Goal: Task Accomplishment & Management: Use online tool/utility

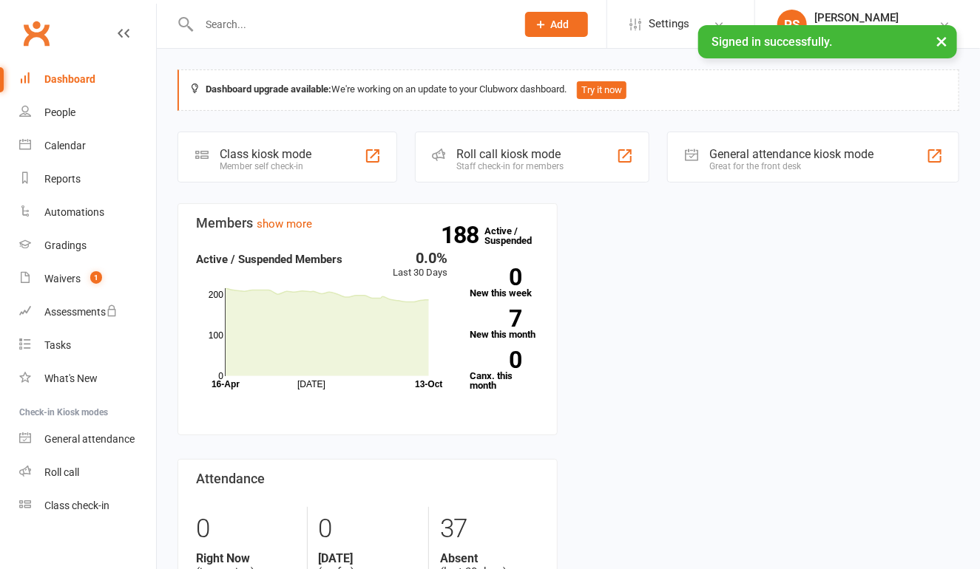
click at [72, 510] on div "Class check-in" at bounding box center [76, 506] width 65 height 12
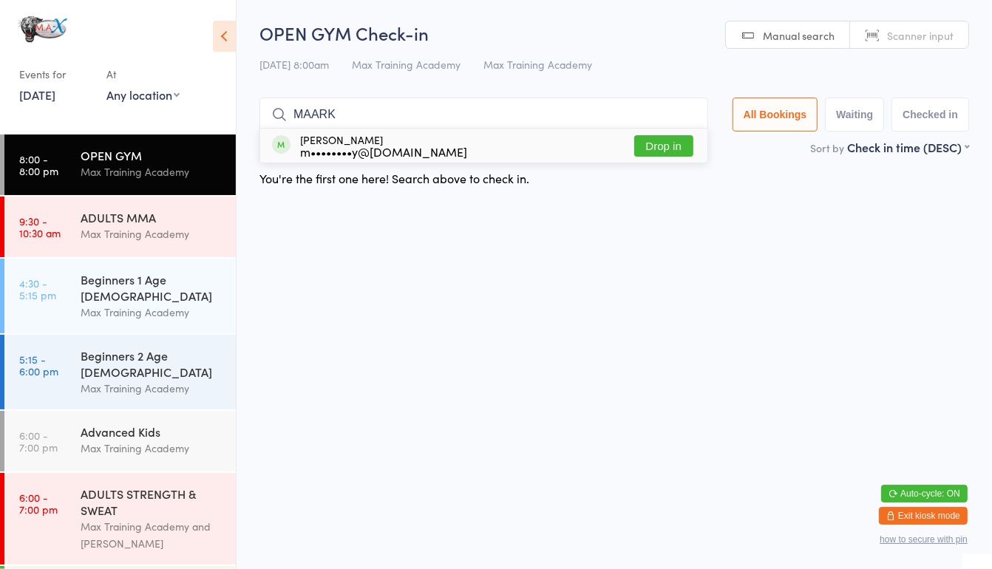
type input "MAARK"
click at [681, 149] on button "Drop in" at bounding box center [663, 145] width 59 height 21
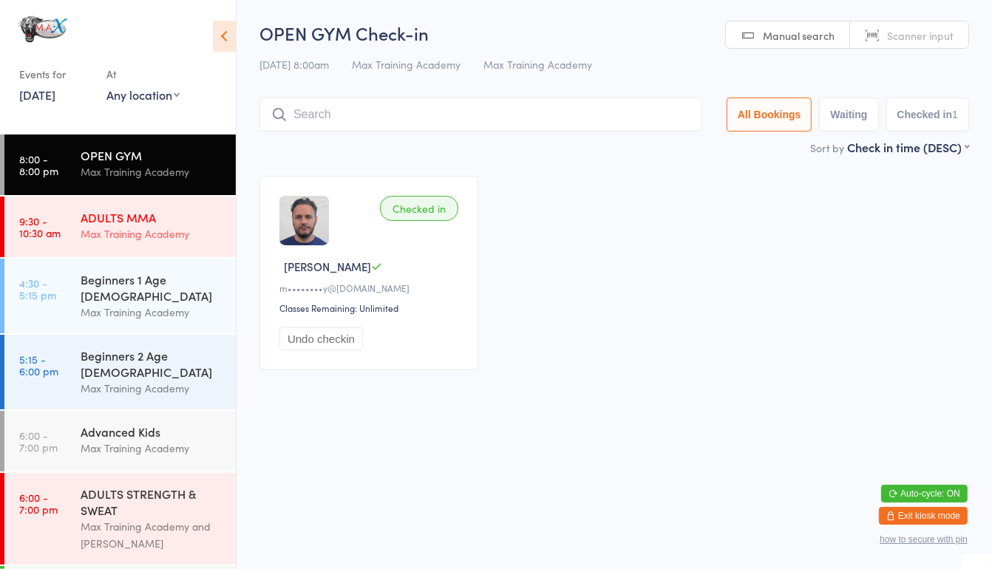
click at [110, 220] on div "ADULTS MMA" at bounding box center [152, 217] width 143 height 16
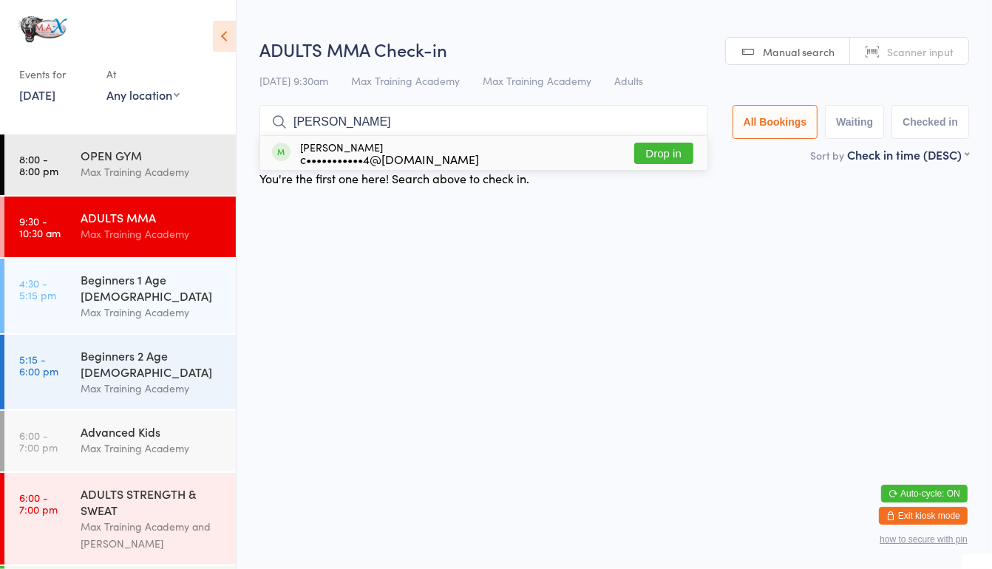
type input "[PERSON_NAME]"
click at [635, 143] on button "Drop in" at bounding box center [663, 153] width 59 height 21
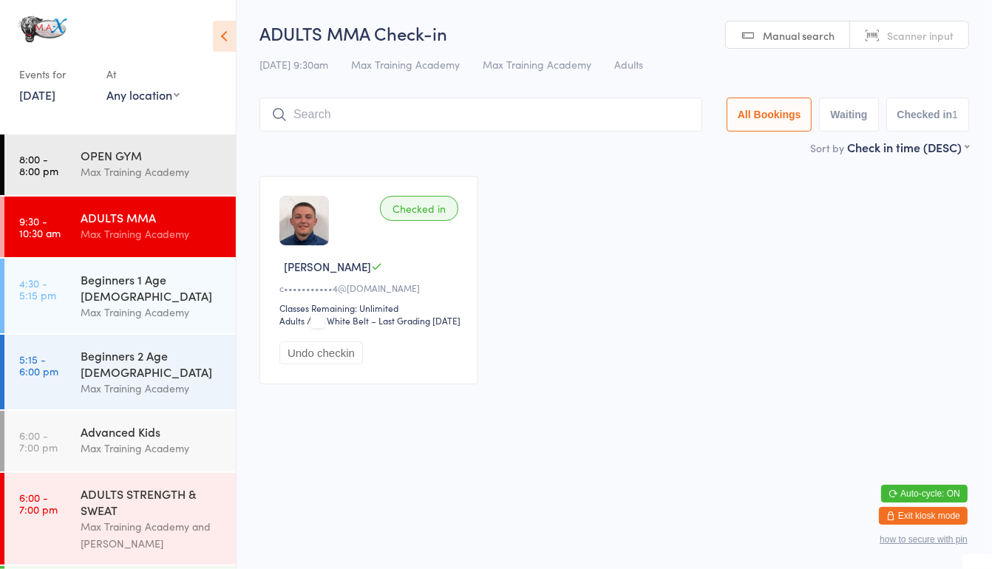
click at [575, 123] on input "search" at bounding box center [481, 115] width 443 height 34
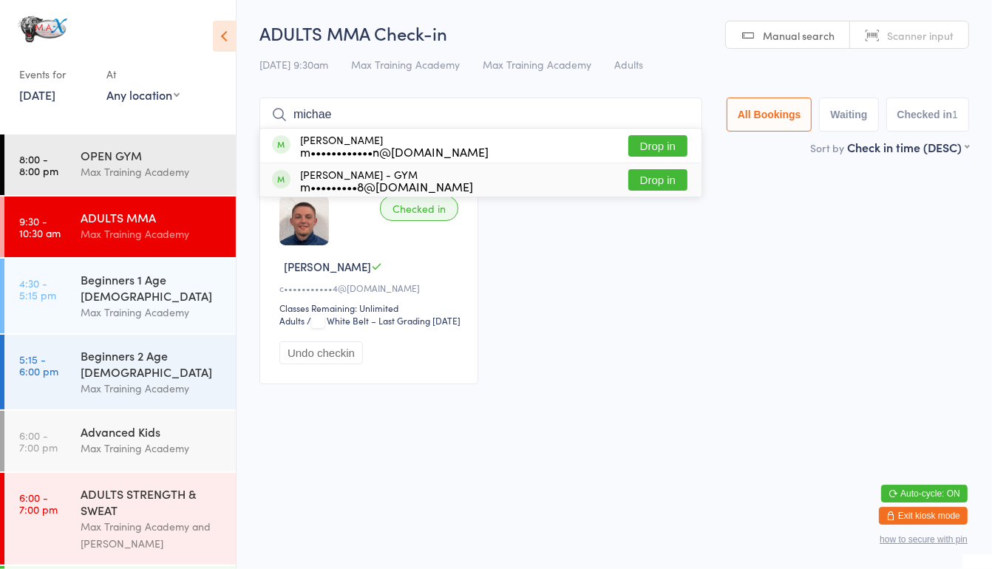
type input "michae"
click at [659, 177] on button "Drop in" at bounding box center [657, 179] width 59 height 21
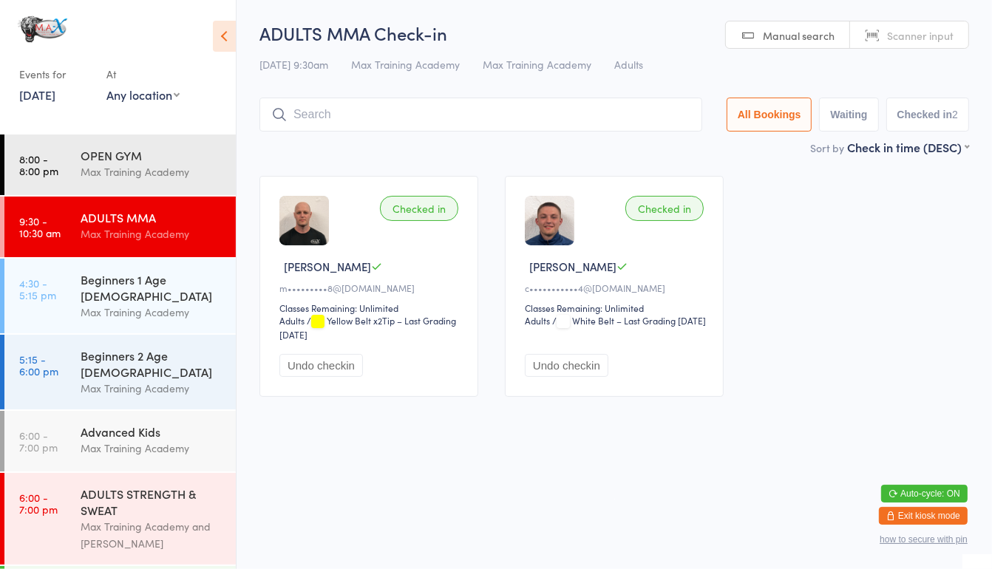
click at [343, 116] on input "search" at bounding box center [481, 115] width 443 height 34
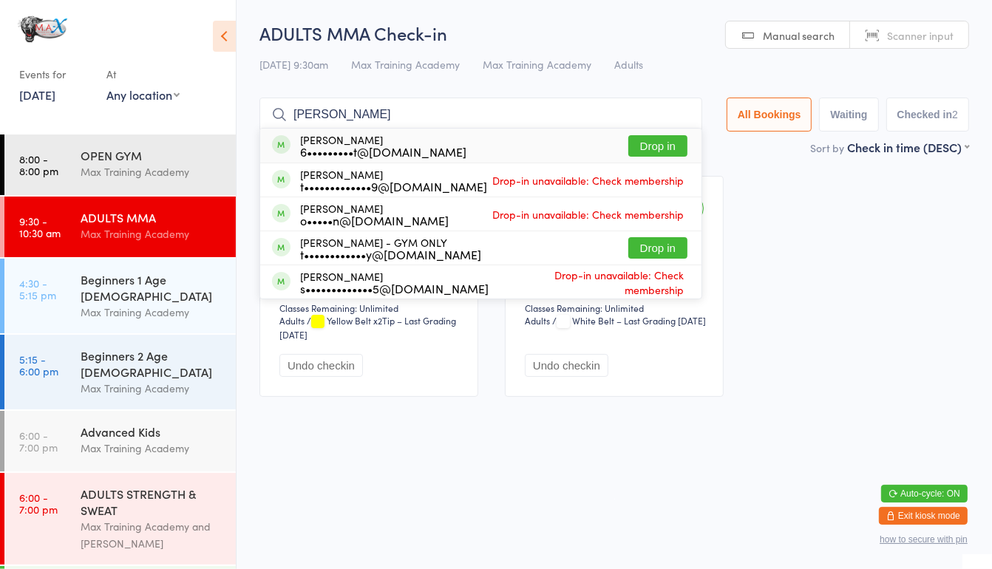
type input "[PERSON_NAME]"
click at [651, 252] on button "Drop in" at bounding box center [657, 247] width 59 height 21
